Goal: Task Accomplishment & Management: Complete application form

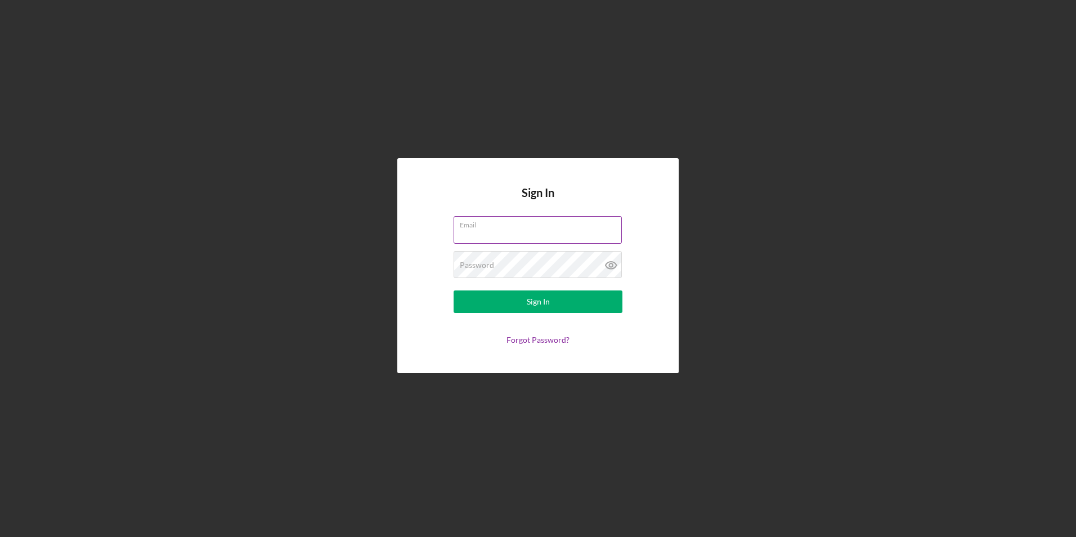
click at [490, 236] on input "Email" at bounding box center [538, 229] width 168 height 27
type input "[EMAIL_ADDRESS][DOMAIN_NAME]"
click at [454, 290] on button "Sign In" at bounding box center [538, 301] width 169 height 23
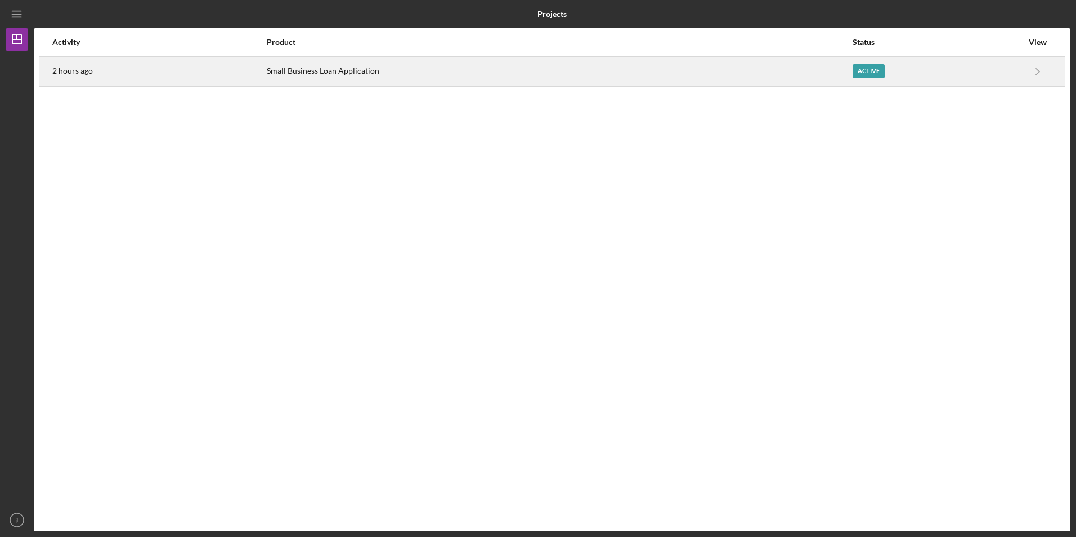
click at [384, 68] on div "Small Business Loan Application" at bounding box center [559, 71] width 585 height 28
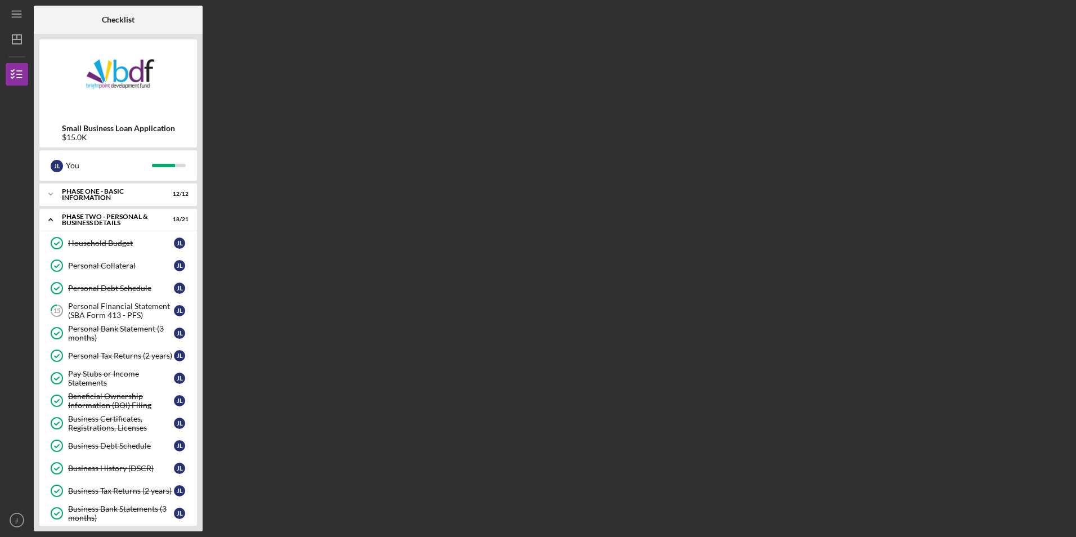
click at [0, 536] on nordpass-portal at bounding box center [0, 537] width 0 height 0
click at [105, 316] on div "Personal Financial Statement (SBA Form 413 - PFS)" at bounding box center [121, 311] width 106 height 18
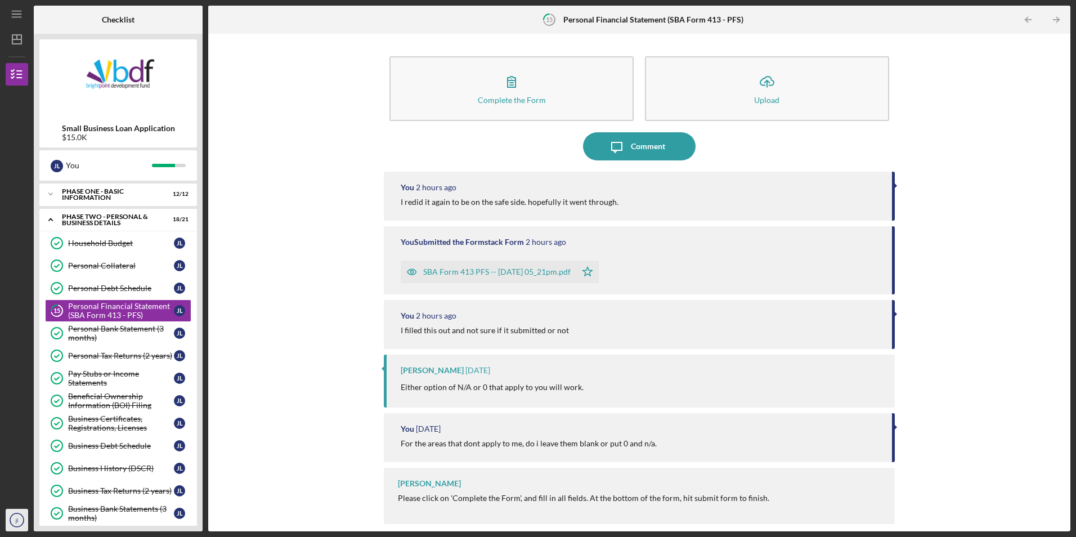
click at [25, 516] on icon "jl" at bounding box center [17, 520] width 23 height 28
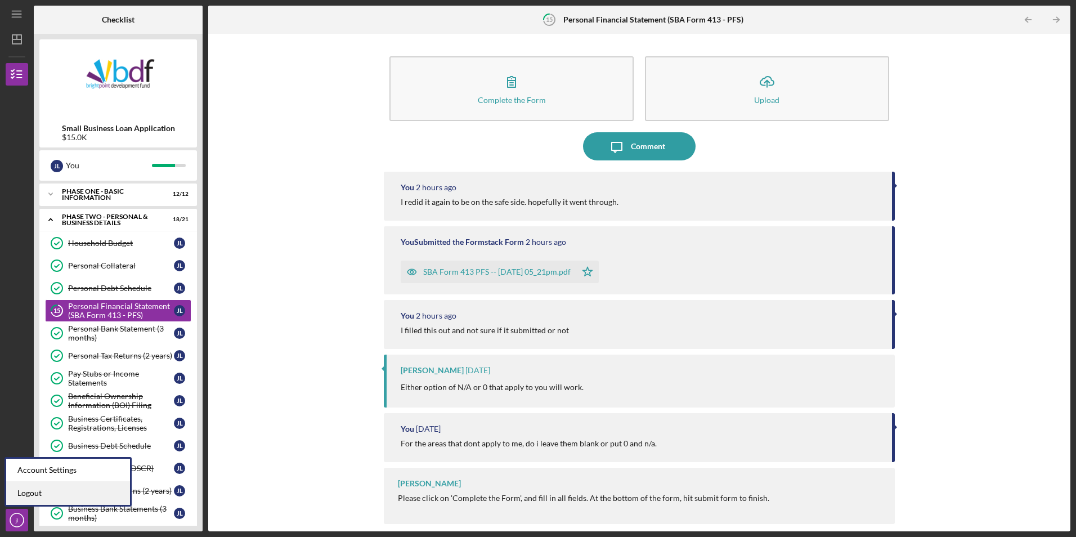
click at [51, 494] on link "Logout" at bounding box center [68, 493] width 124 height 23
